Goal: Navigation & Orientation: Find specific page/section

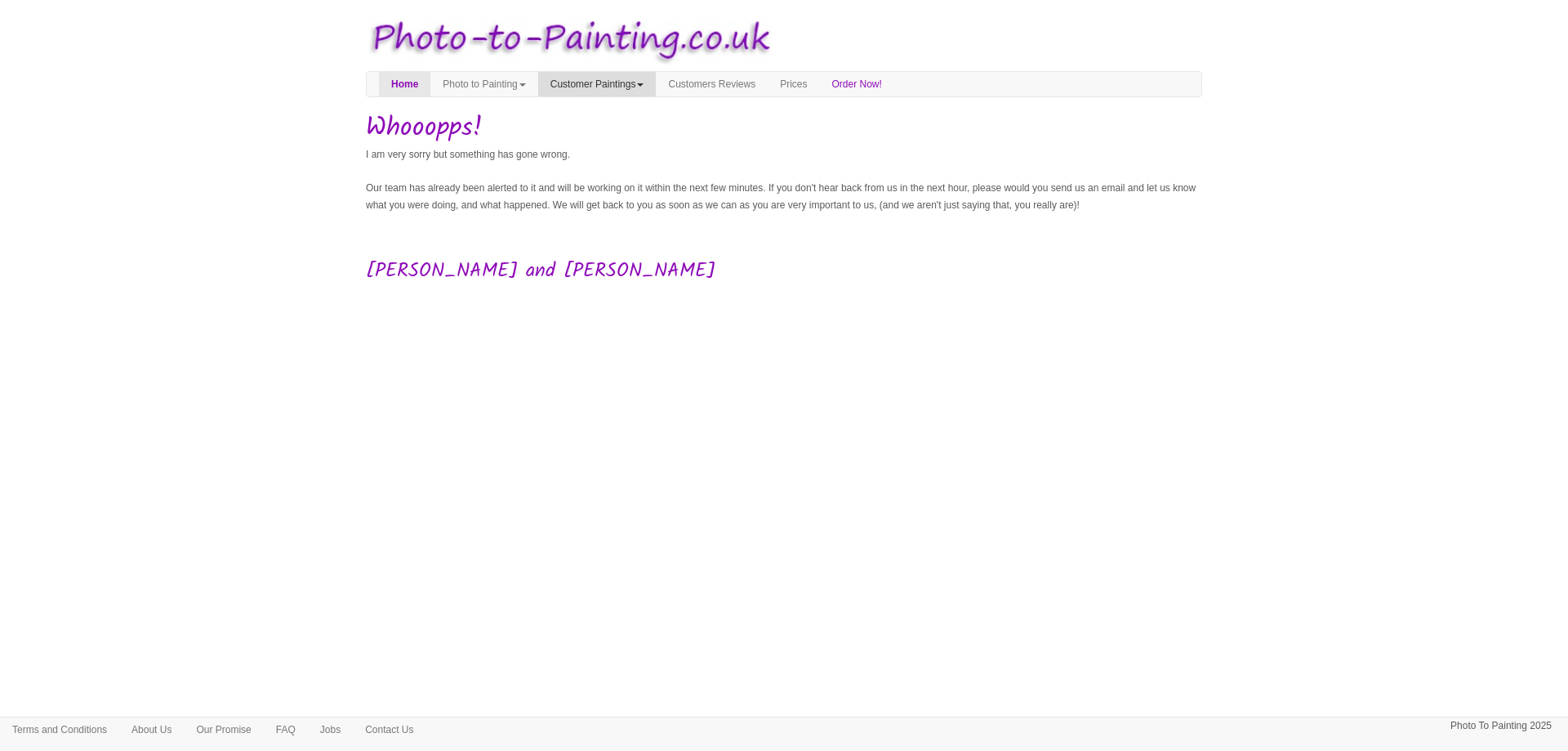
click at [610, 81] on link "Customer Paintings" at bounding box center [597, 84] width 118 height 24
click at [626, 128] on link "Painting of the Month" at bounding box center [603, 135] width 129 height 22
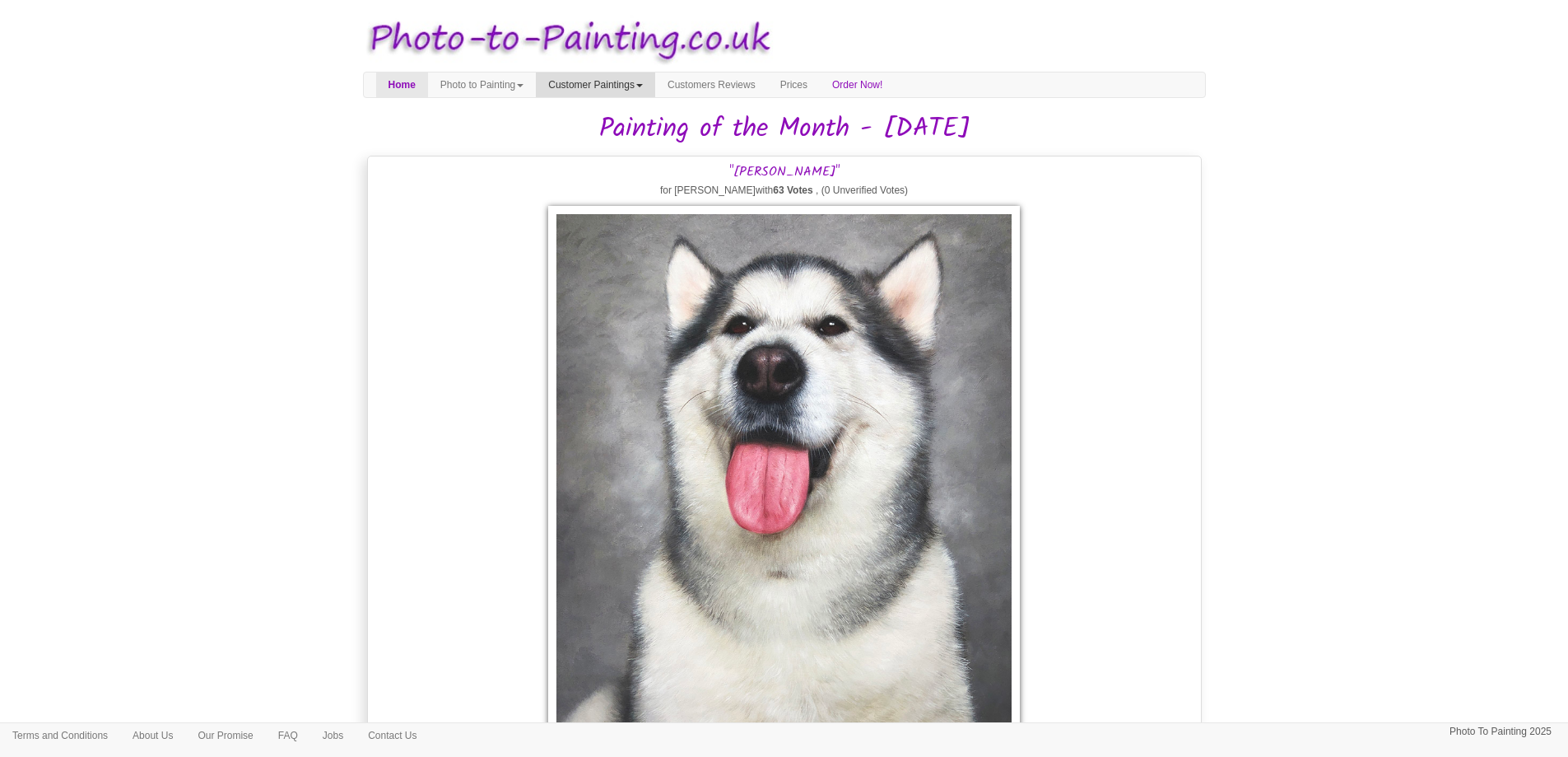
click at [648, 86] on link "Customer Paintings" at bounding box center [595, 84] width 119 height 24
click at [648, 152] on link "Paintings of the Year" at bounding box center [601, 158] width 130 height 23
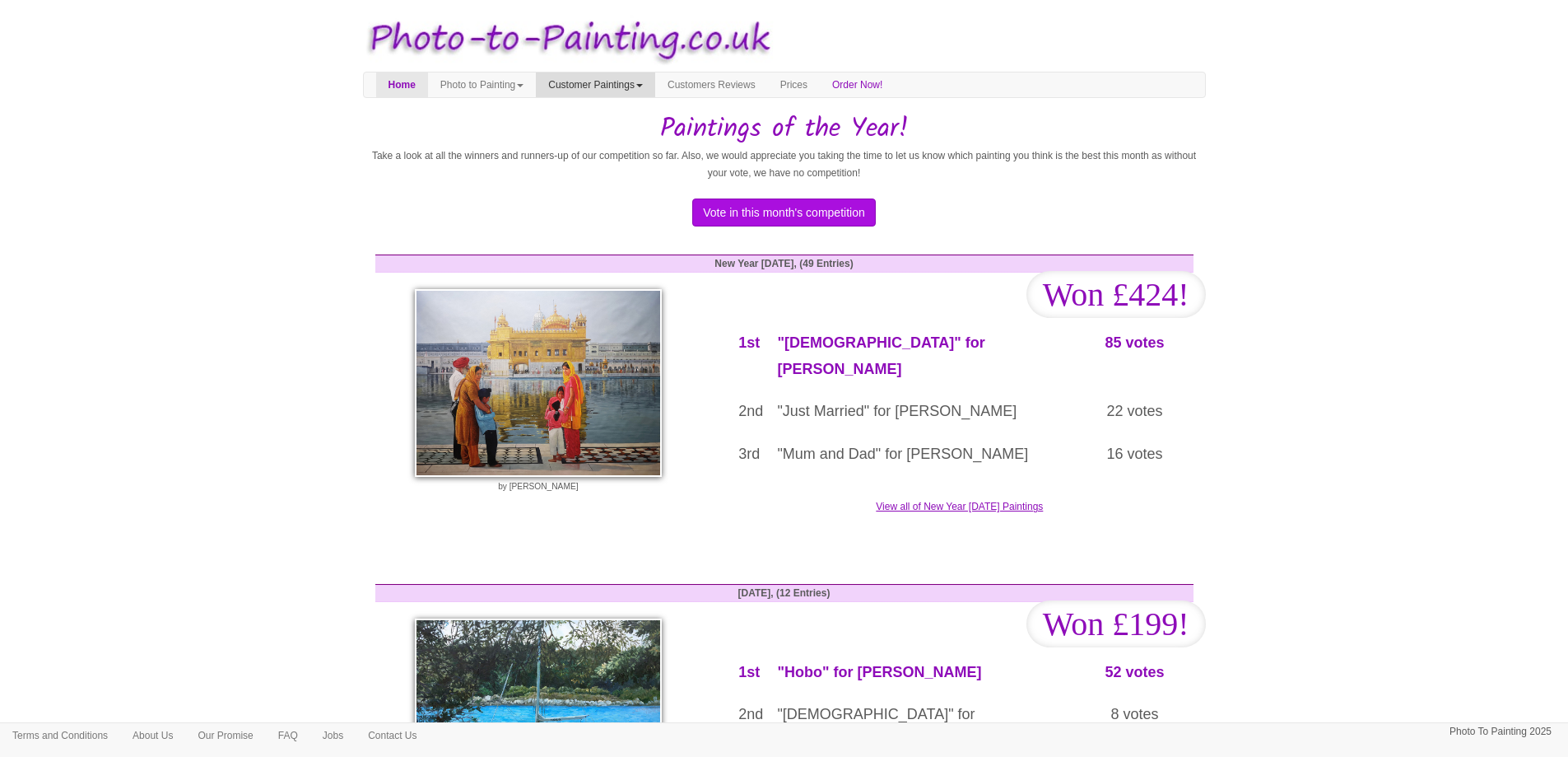
click at [626, 82] on link "Customer Paintings" at bounding box center [595, 84] width 119 height 24
click at [626, 110] on link "Customer Paintings" at bounding box center [601, 113] width 130 height 23
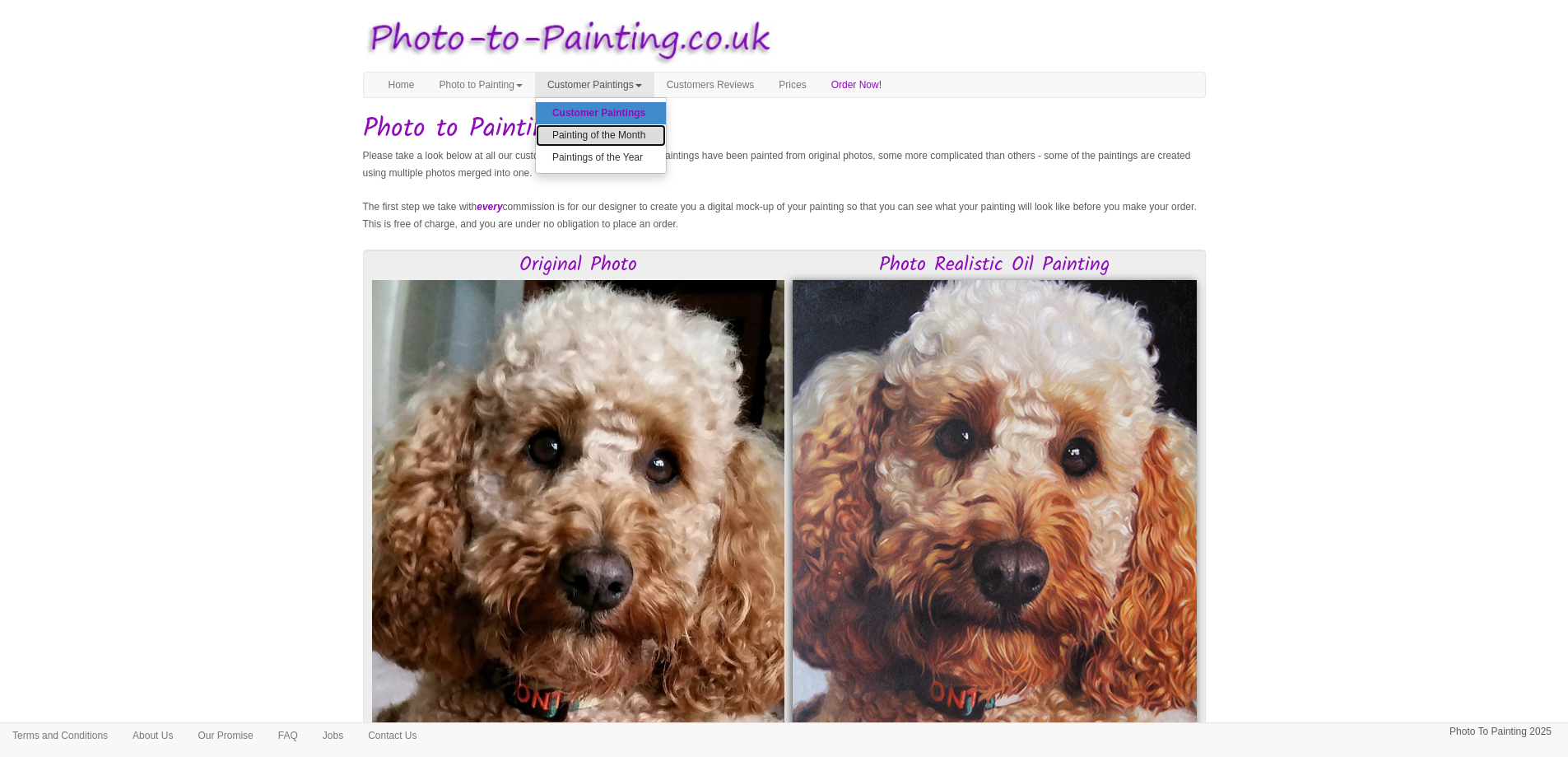
click at [639, 132] on link "Painting of the Month" at bounding box center [600, 136] width 130 height 23
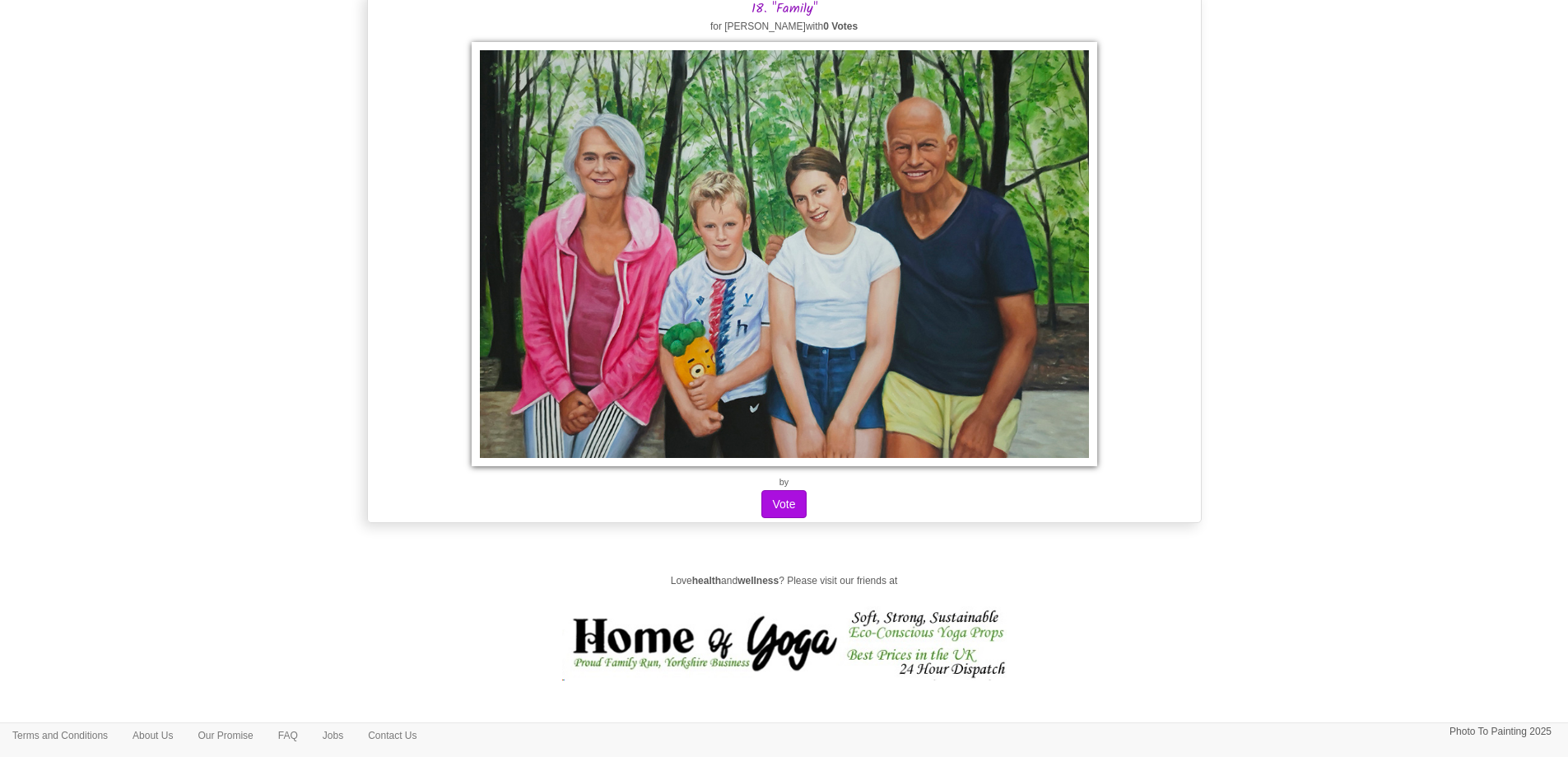
scroll to position [14079, 0]
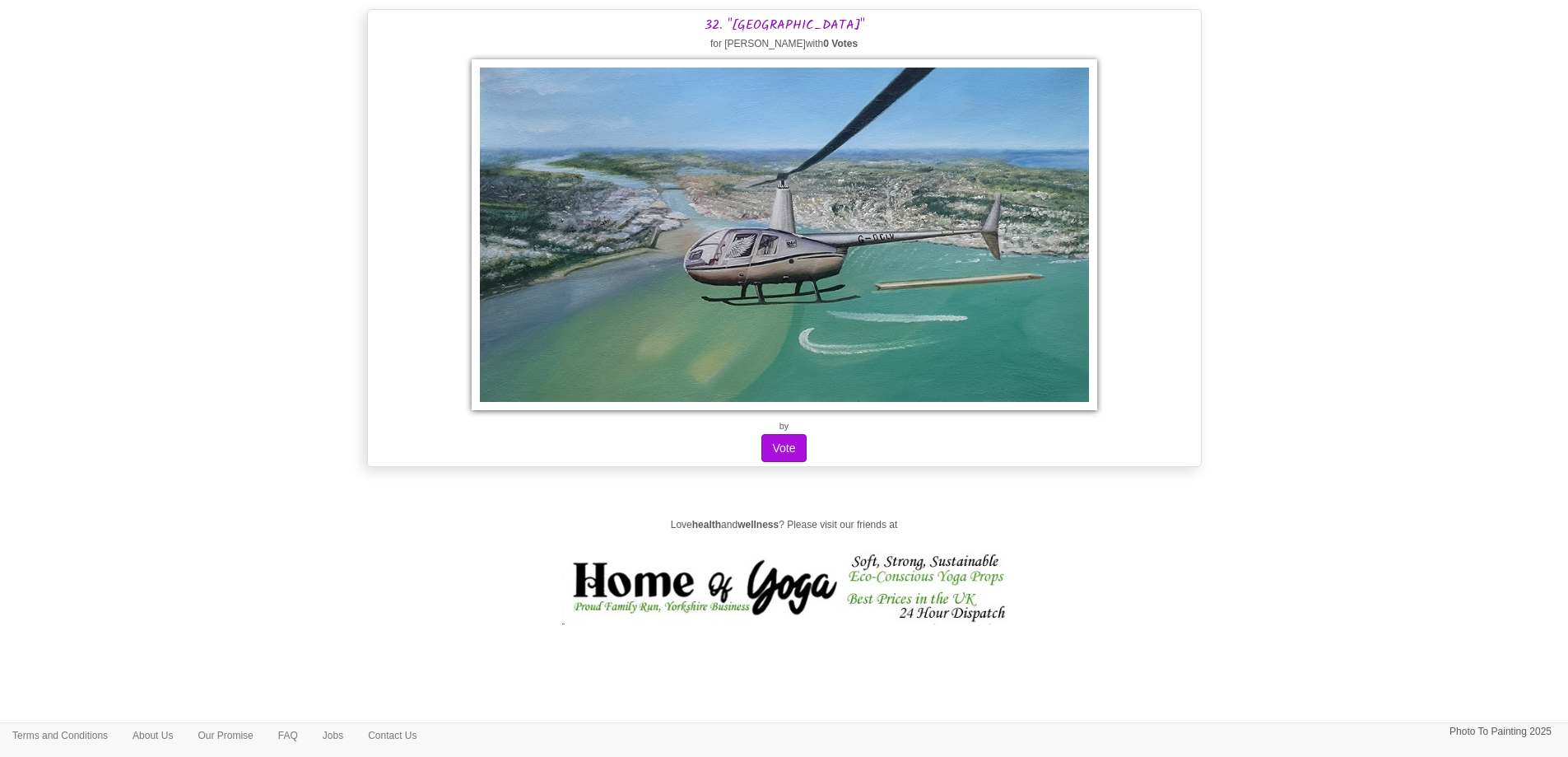
scroll to position [25306, 0]
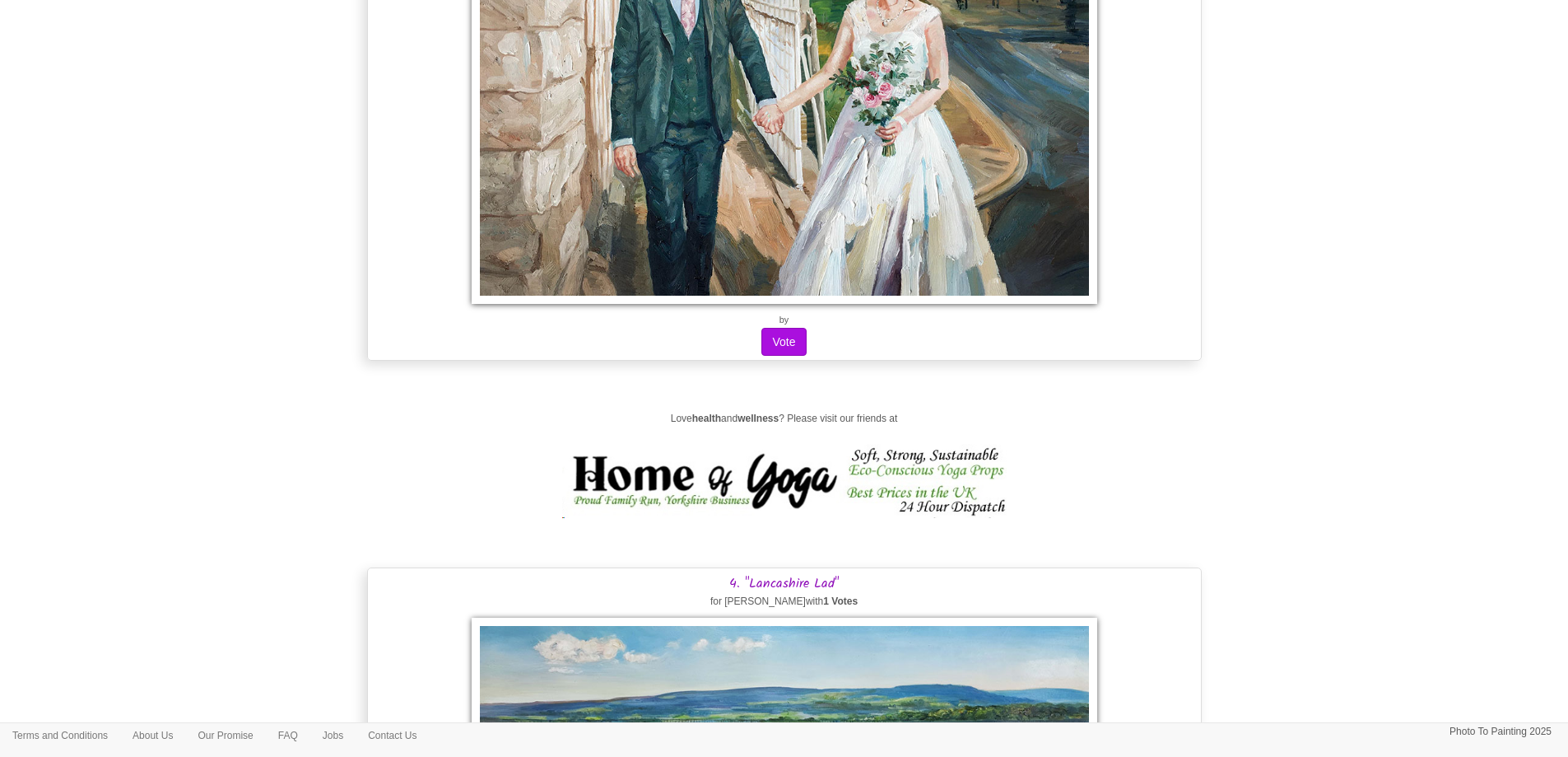
scroll to position [0, 0]
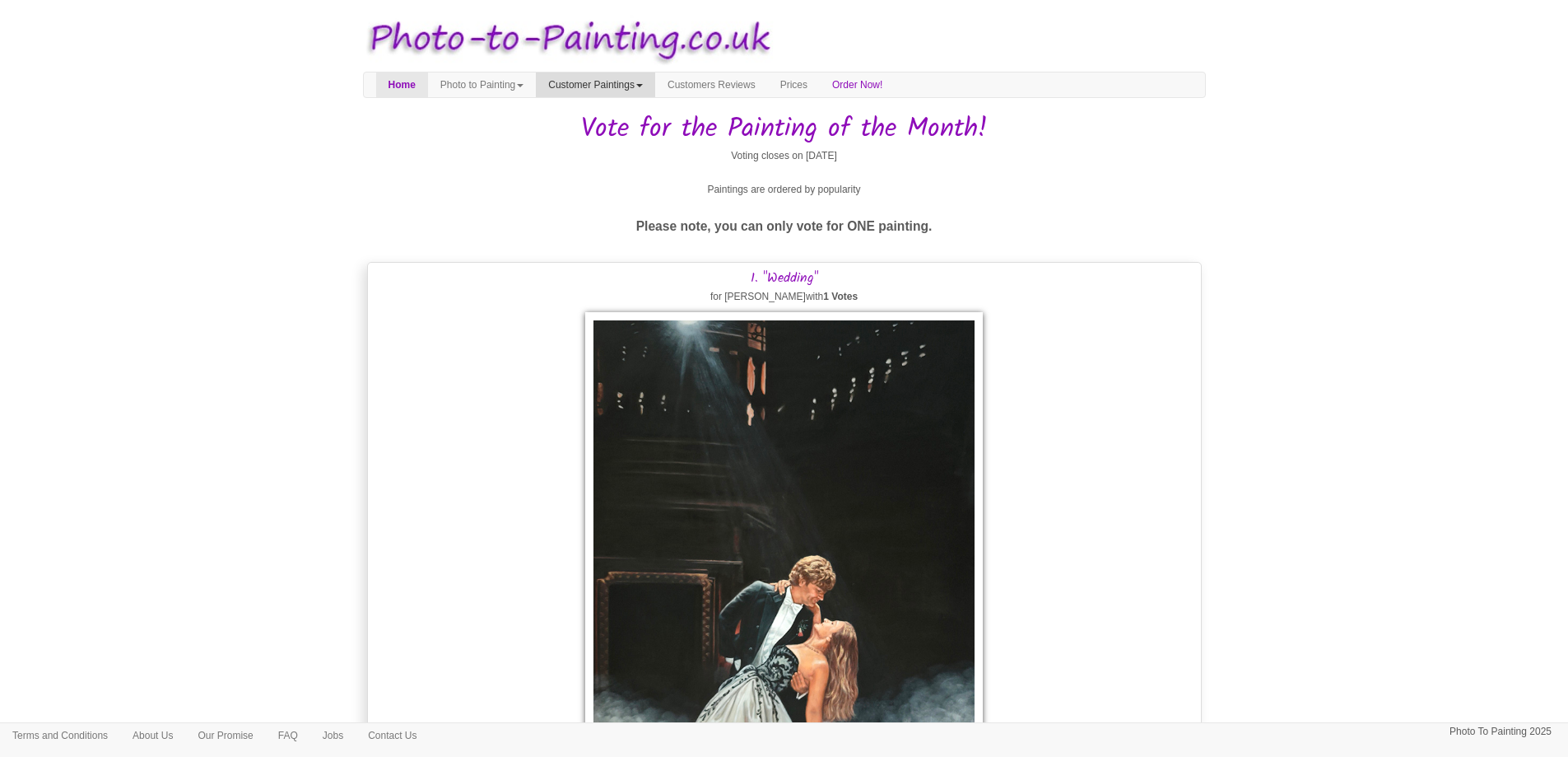
click at [649, 85] on link "Customer Paintings" at bounding box center [595, 84] width 119 height 24
click at [640, 159] on link "Paintings of the Year" at bounding box center [601, 158] width 130 height 23
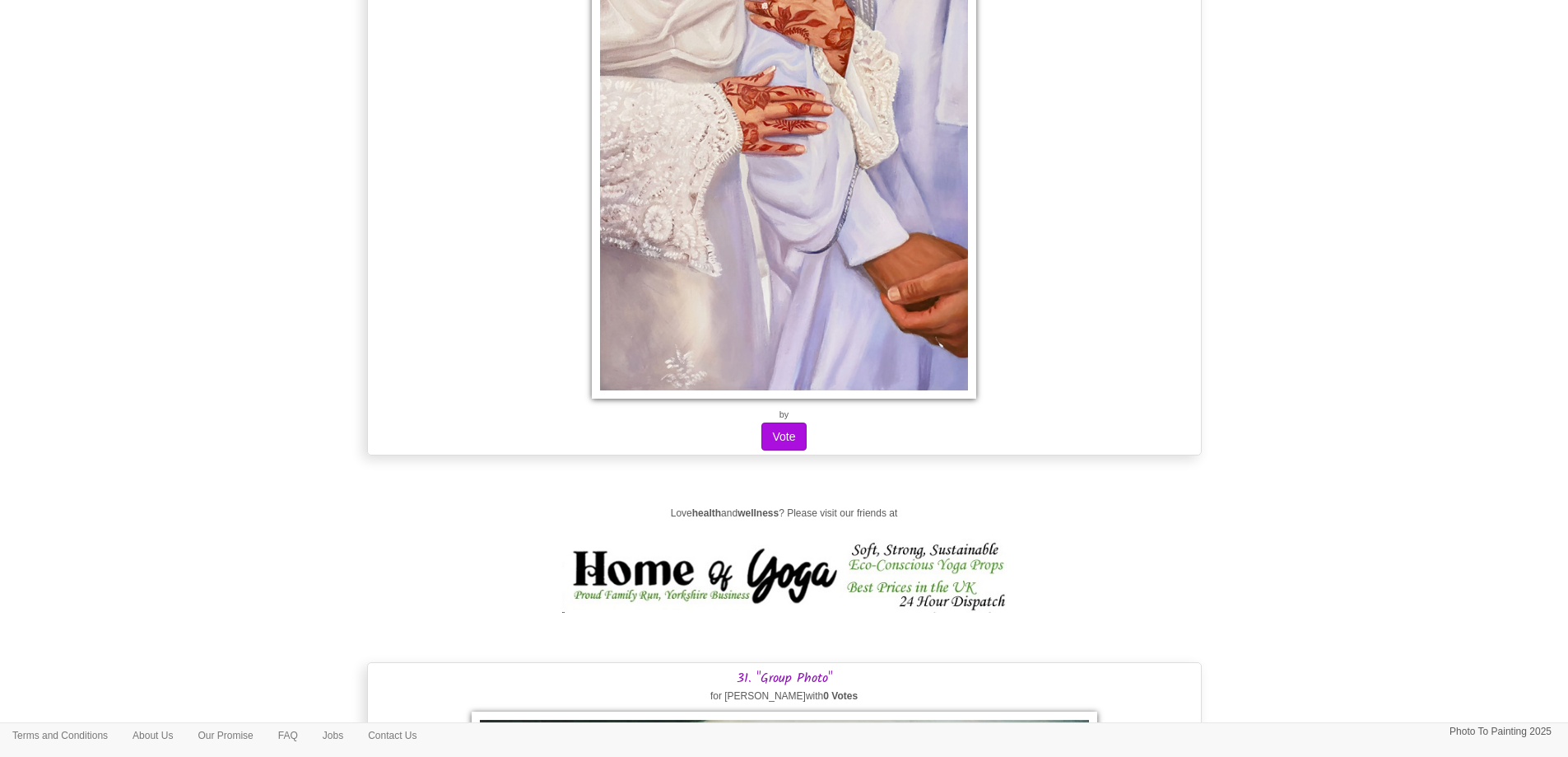
scroll to position [23824, 0]
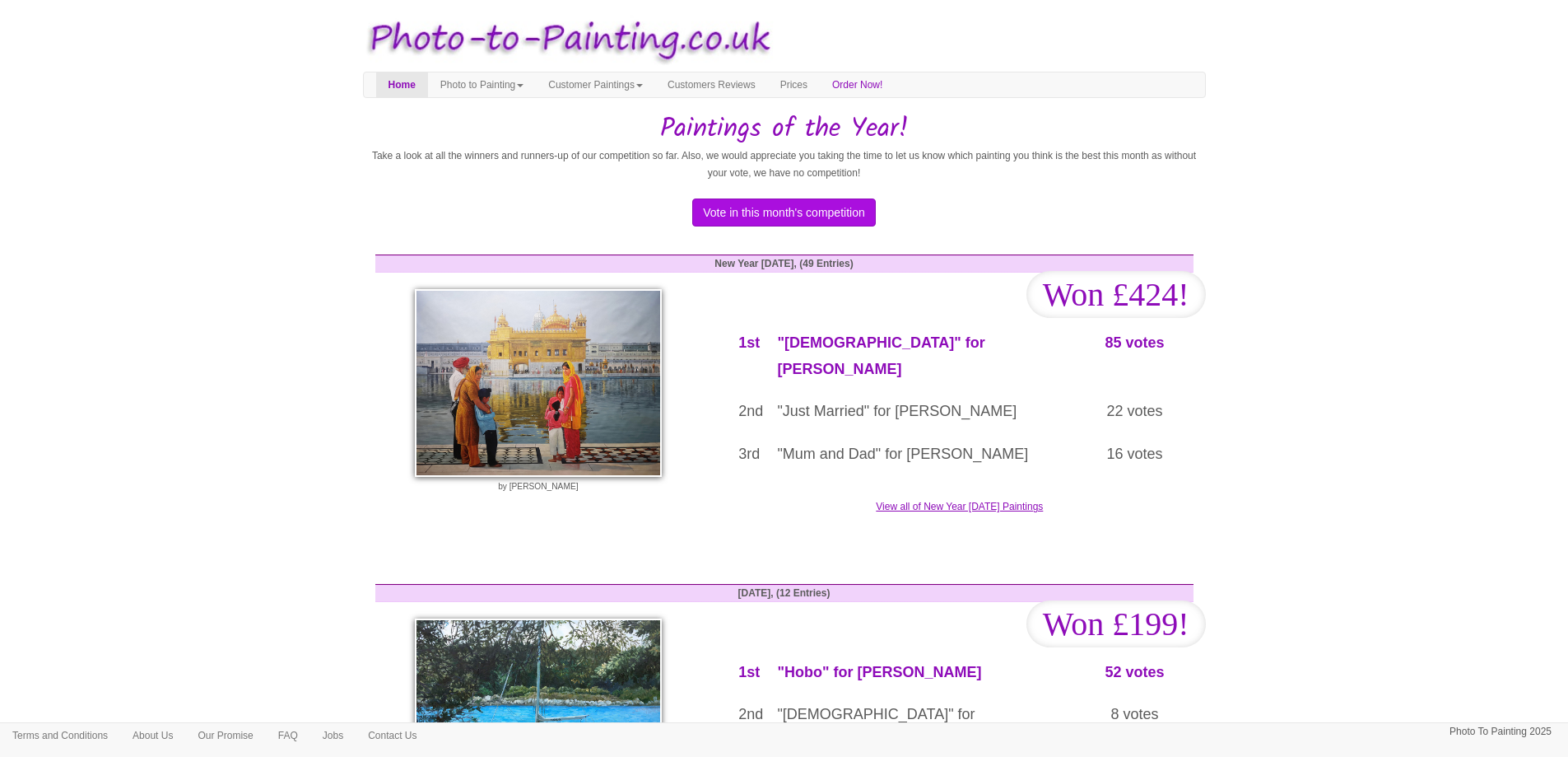
scroll to position [2592, 0]
